Goal: Navigation & Orientation: Understand site structure

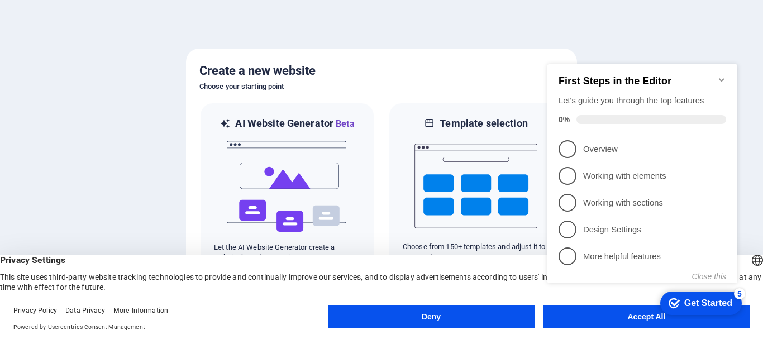
click div "checkmark Get Started 5 First Steps in the Editor Let's guide you through the t…"
click at [569, 320] on appcues-checklist "Contextual help checklist present on screen" at bounding box center [644, 185] width 203 height 274
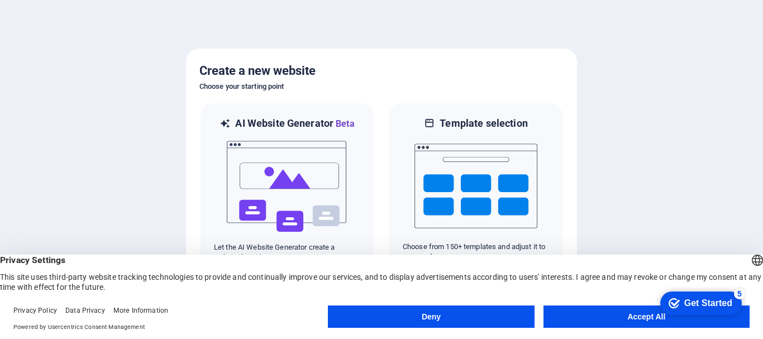
click at [699, 306] on div "Get Started" at bounding box center [708, 303] width 48 height 10
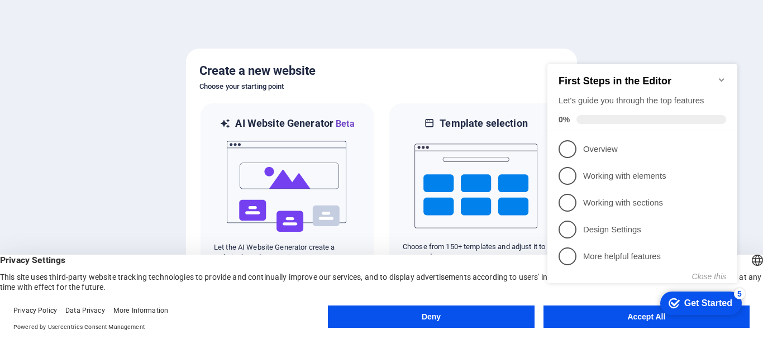
click at [699, 306] on div "Get Started" at bounding box center [708, 303] width 48 height 10
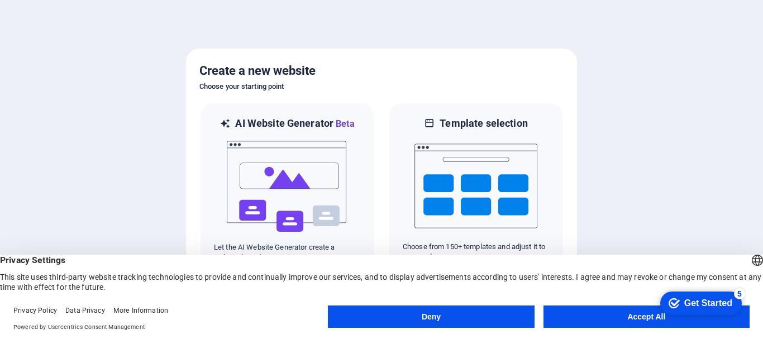
click at [698, 303] on div "Get Started" at bounding box center [708, 303] width 48 height 10
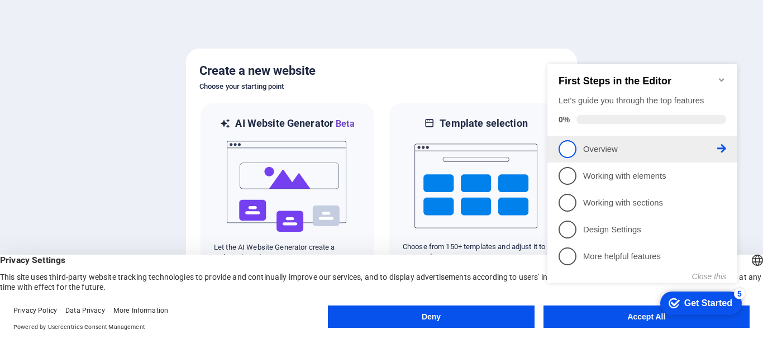
click at [565, 149] on span "1" at bounding box center [568, 149] width 18 height 18
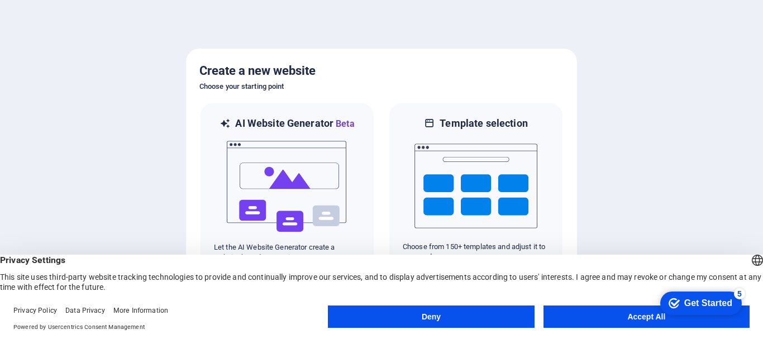
click at [637, 317] on button "Accept All" at bounding box center [647, 317] width 206 height 22
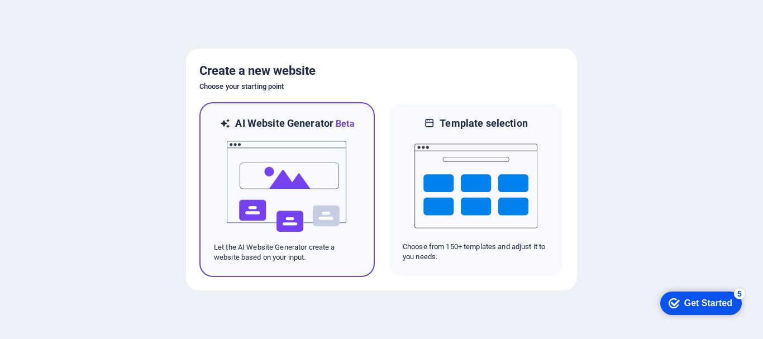
click at [279, 194] on img at bounding box center [287, 187] width 123 height 112
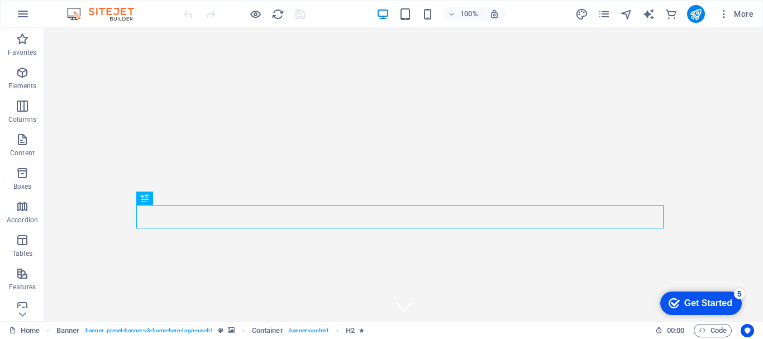
click at [708, 301] on div "Get Started" at bounding box center [708, 303] width 48 height 10
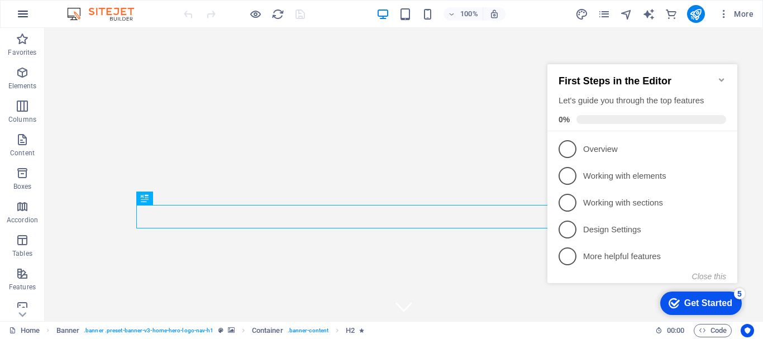
click at [18, 15] on icon "button" at bounding box center [22, 13] width 13 height 13
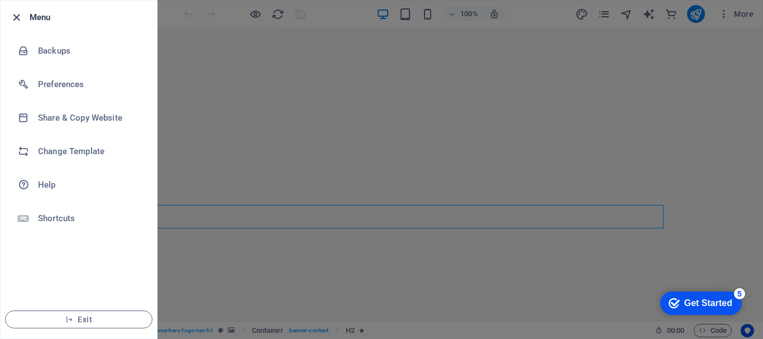
click at [18, 20] on icon "button" at bounding box center [16, 17] width 13 height 13
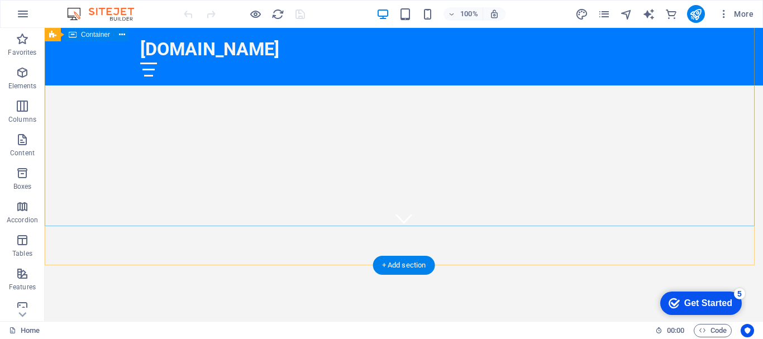
scroll to position [56, 0]
click at [725, 14] on icon "button" at bounding box center [723, 13] width 11 height 11
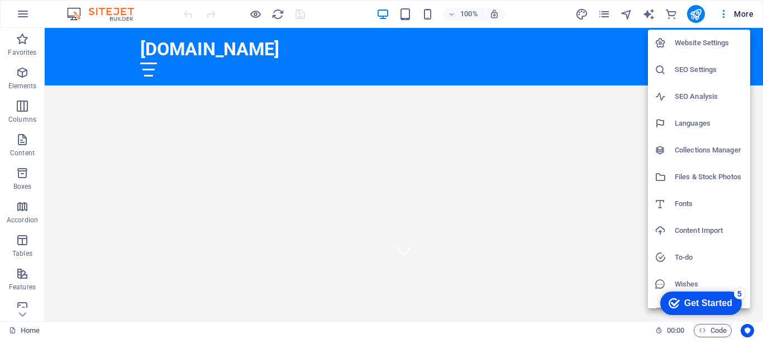
click at [740, 13] on div at bounding box center [381, 169] width 763 height 339
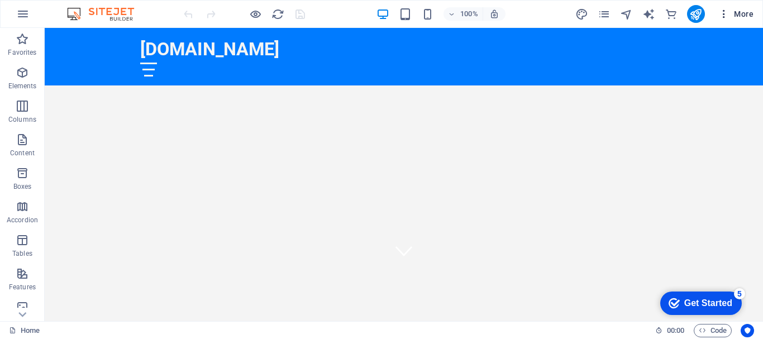
click at [744, 13] on span "More" at bounding box center [735, 13] width 35 height 11
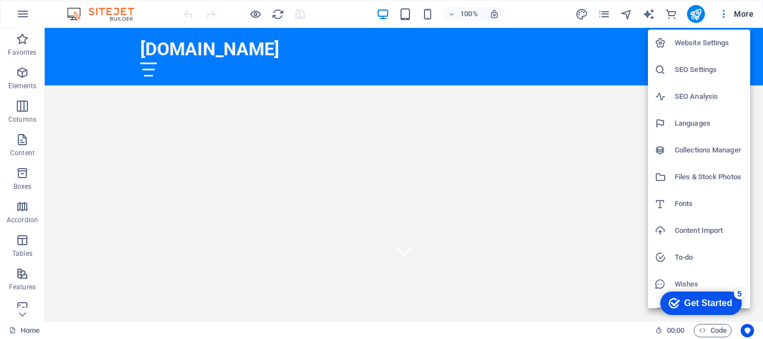
click at [20, 315] on div at bounding box center [381, 169] width 763 height 339
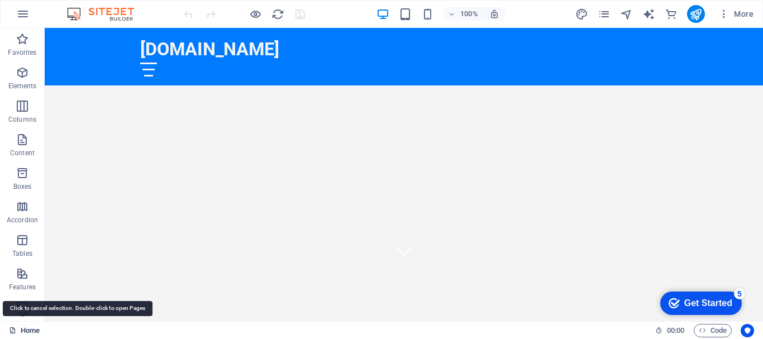
click at [29, 331] on link "Home" at bounding box center [24, 330] width 31 height 13
